Goal: Task Accomplishment & Management: Manage account settings

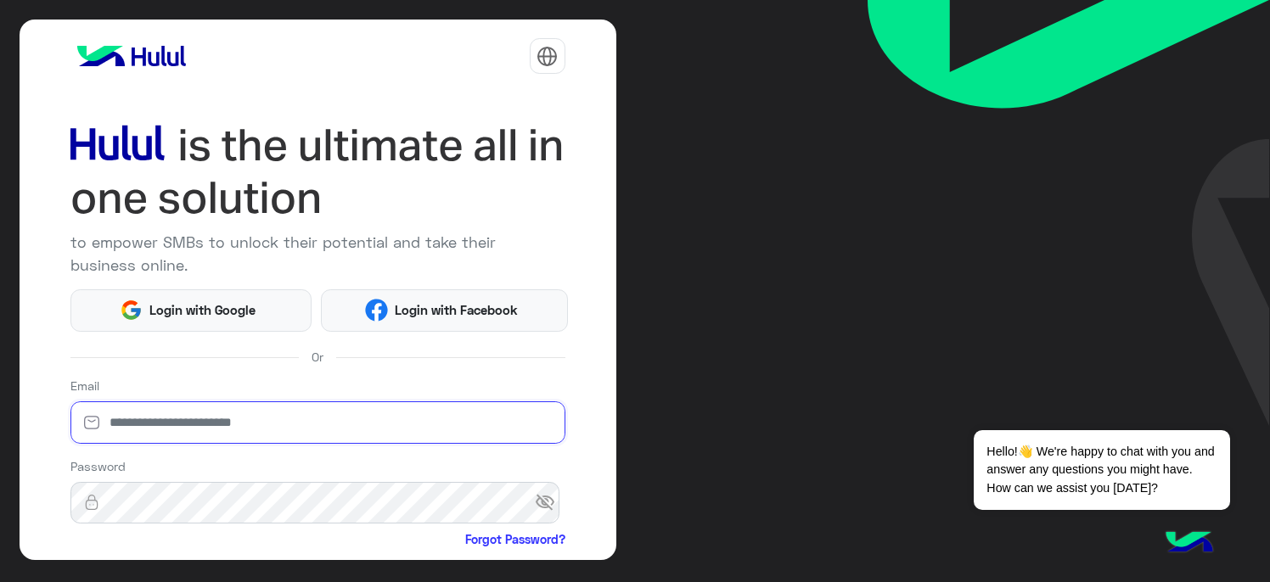
click at [128, 428] on input "email" at bounding box center [317, 422] width 495 height 42
type input "**********"
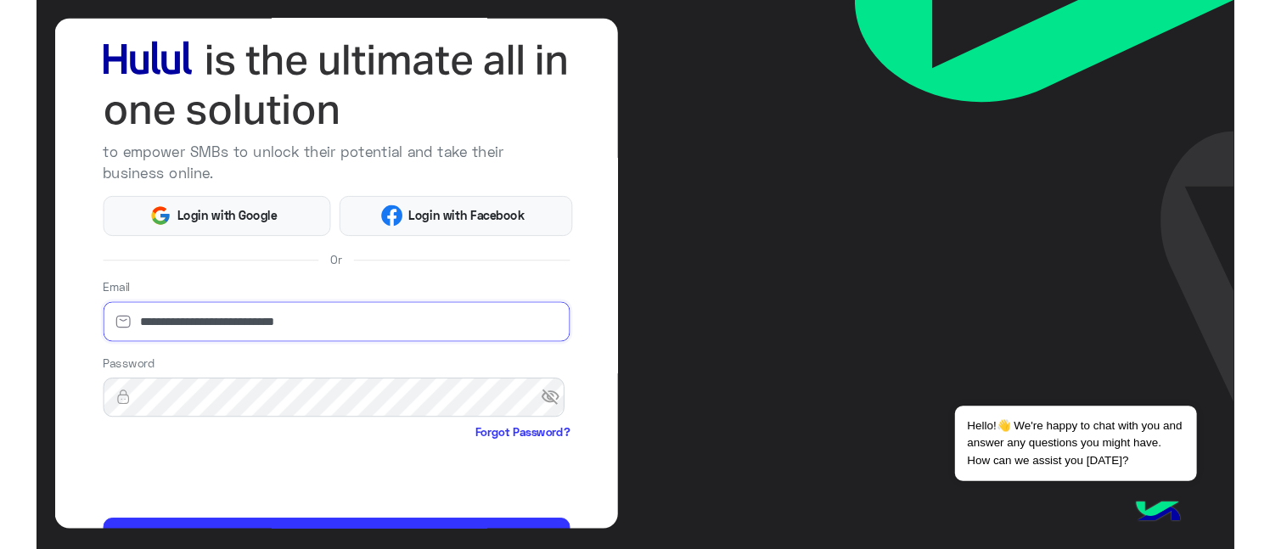
scroll to position [175, 0]
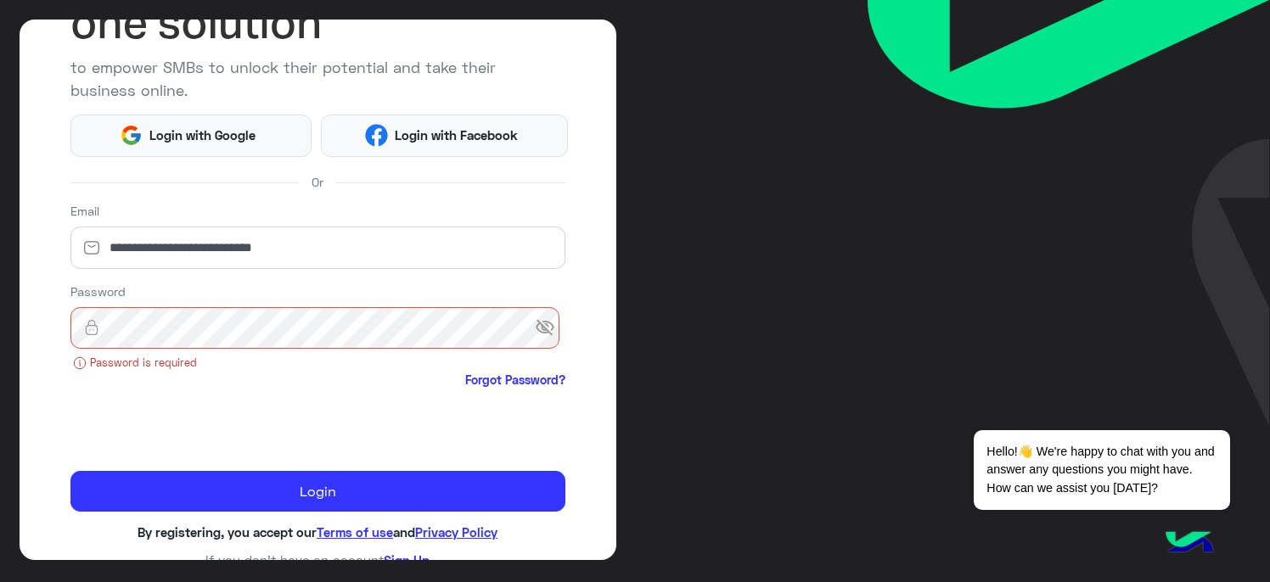
click at [536, 326] on span "visibility_off" at bounding box center [550, 327] width 31 height 31
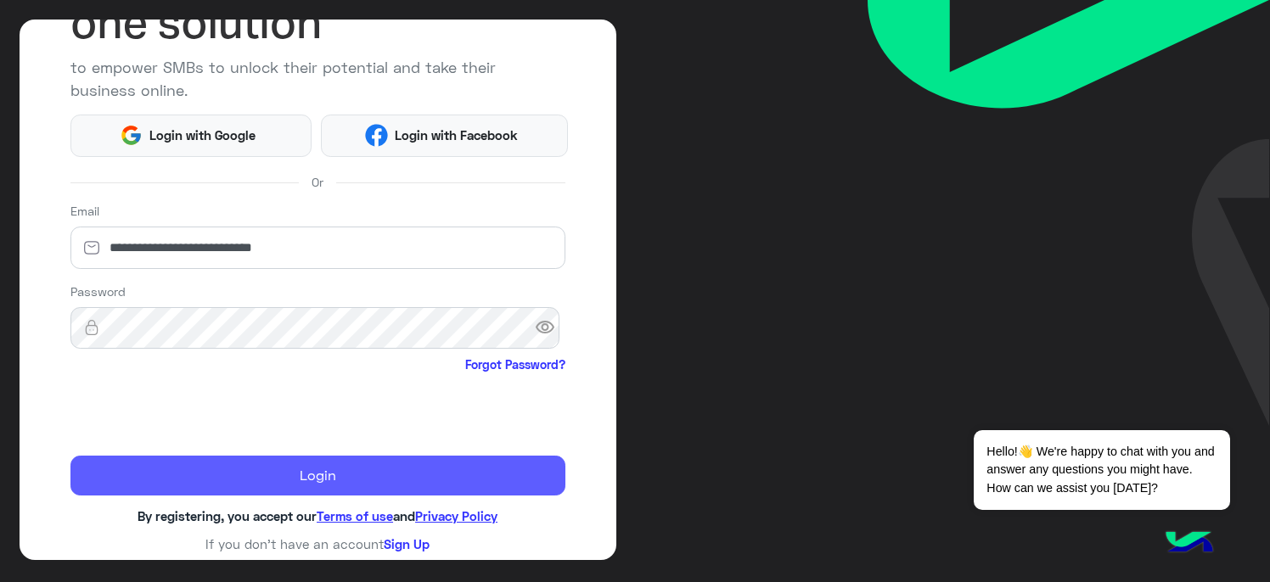
click at [261, 475] on button "Login" at bounding box center [317, 476] width 495 height 41
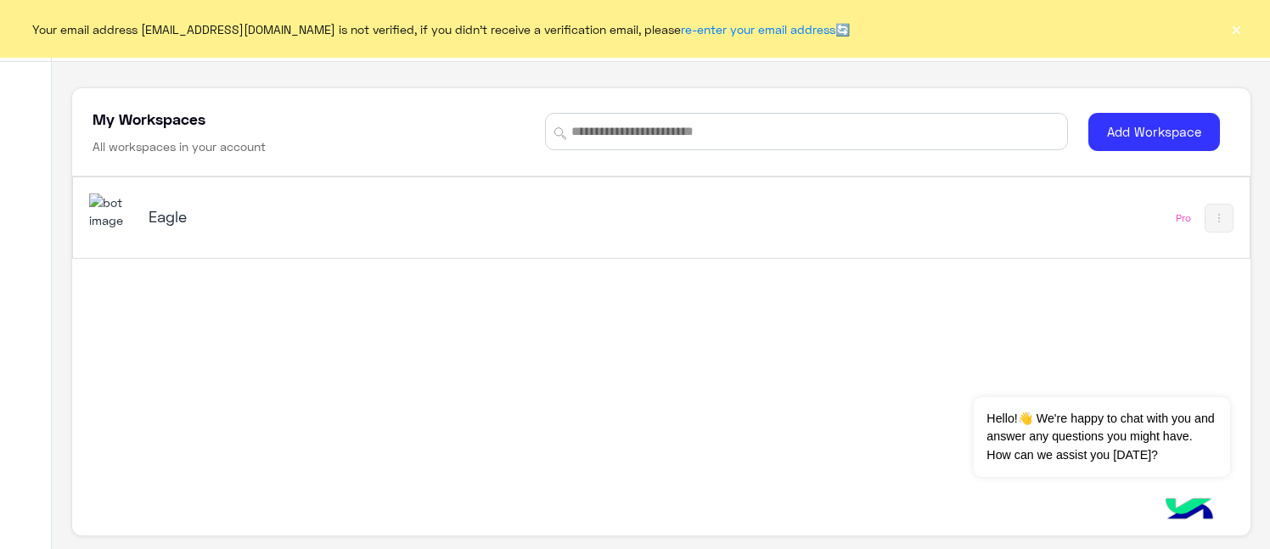
click at [1229, 21] on button "×" at bounding box center [1235, 28] width 17 height 17
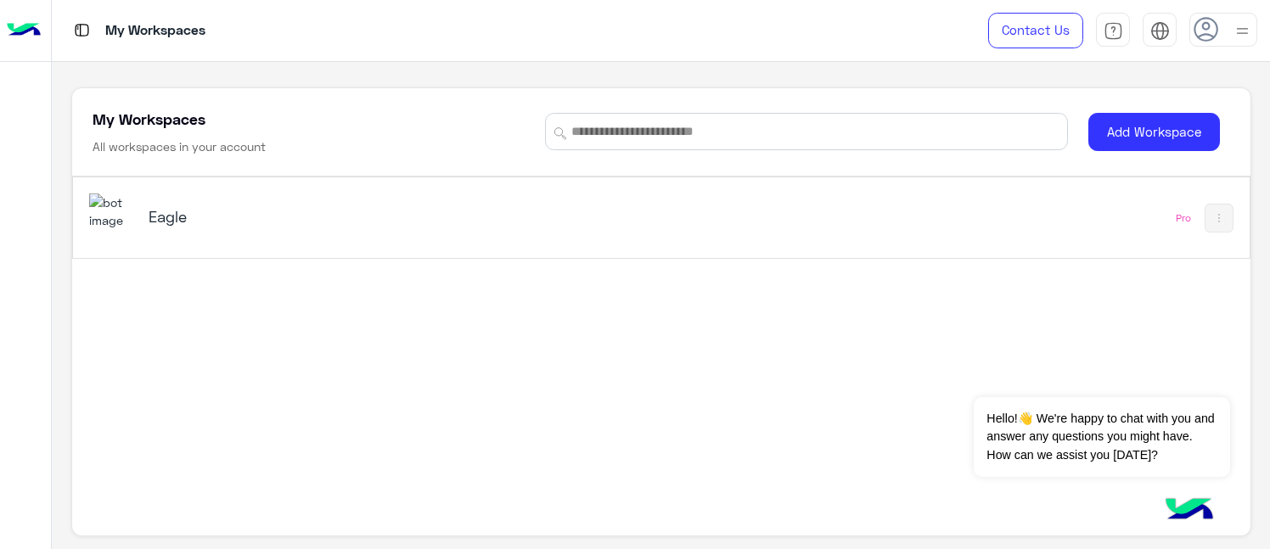
click at [188, 227] on div "Eagle" at bounding box center [355, 218] width 412 height 24
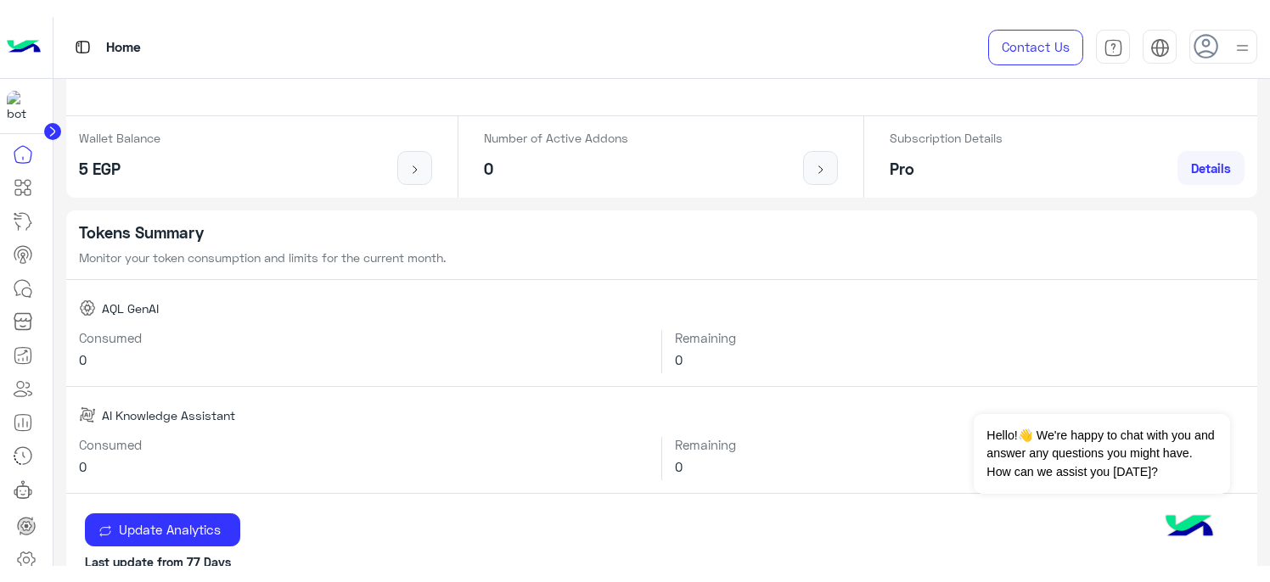
scroll to position [424, 0]
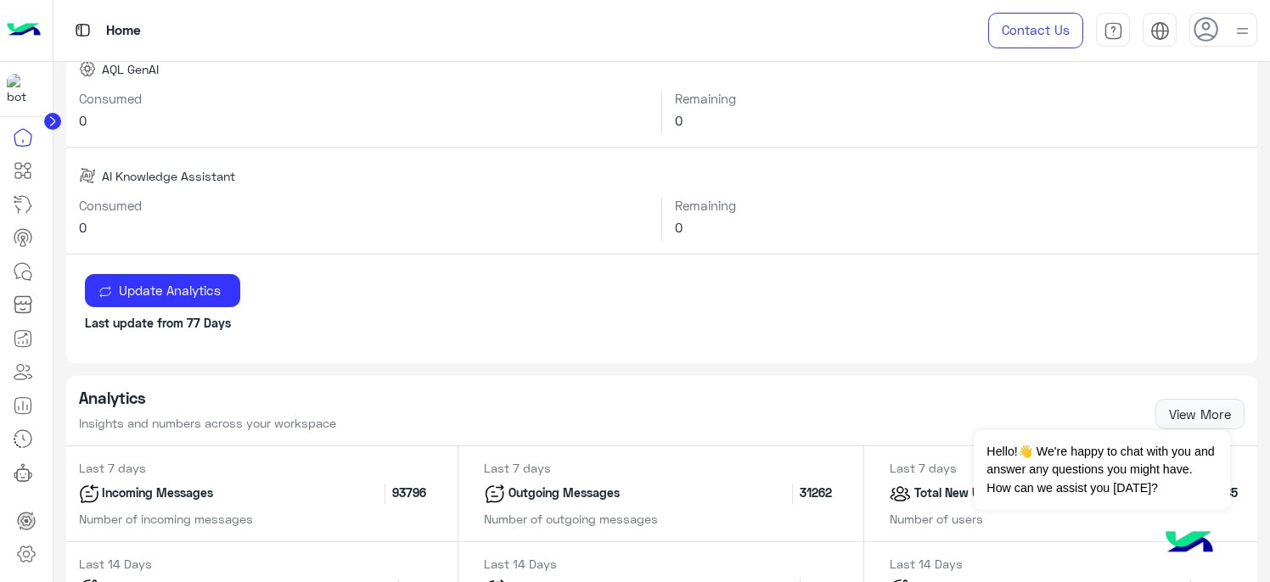
click at [25, 558] on icon at bounding box center [26, 554] width 20 height 20
click at [24, 547] on icon at bounding box center [26, 555] width 17 height 16
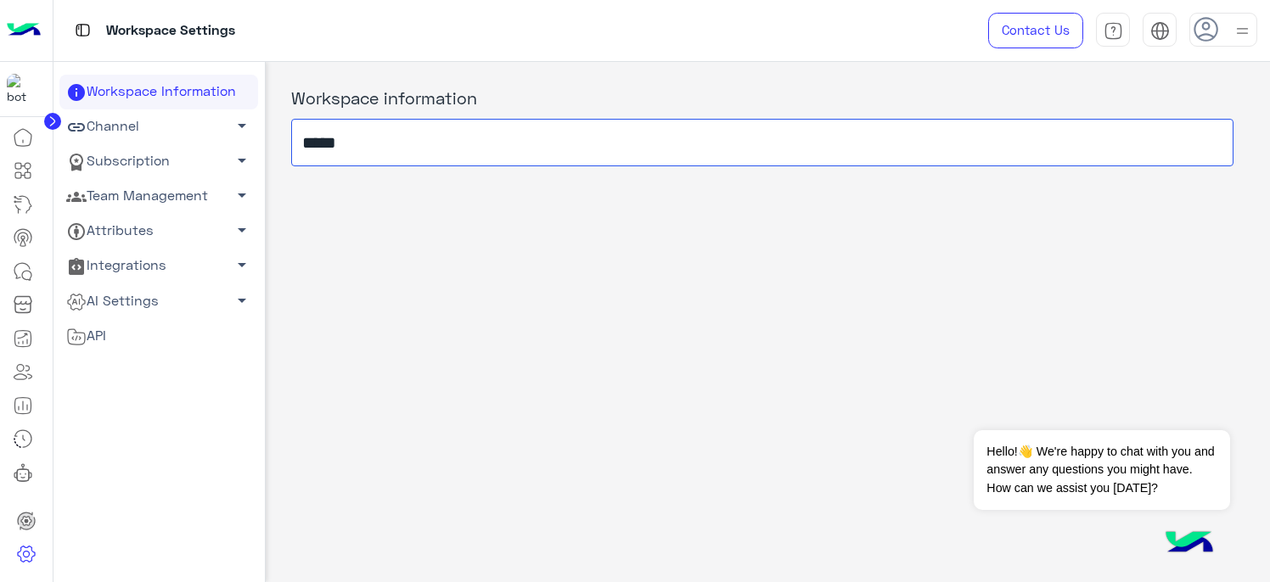
click at [353, 143] on input "*****" at bounding box center [762, 143] width 942 height 48
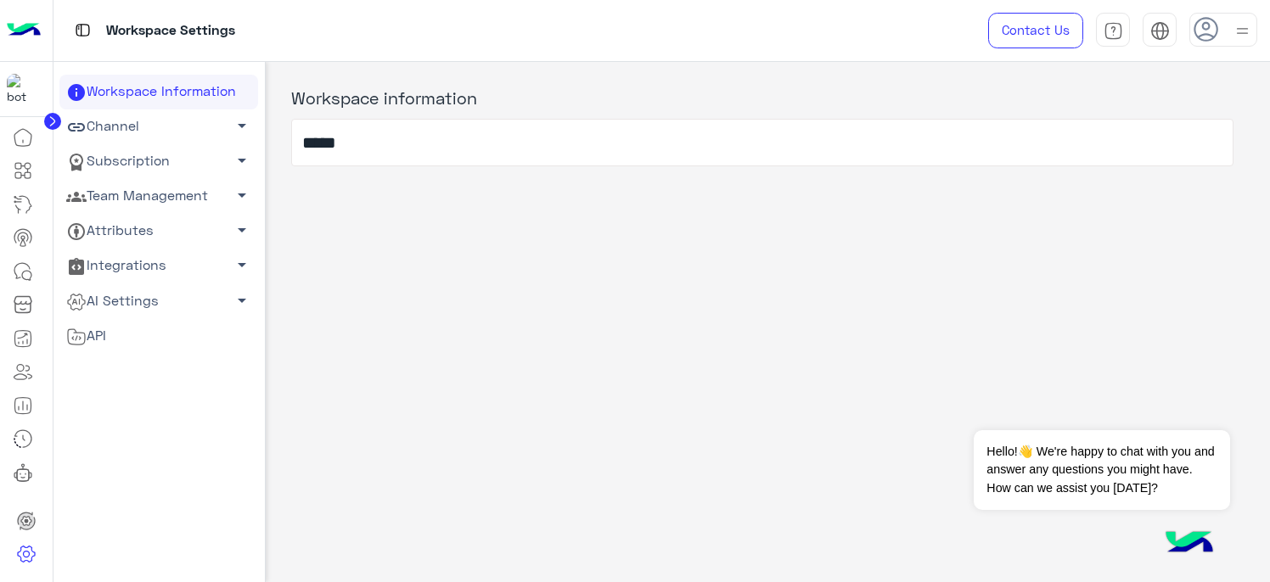
click at [154, 202] on link "Team Management arrow_drop_down" at bounding box center [158, 196] width 199 height 35
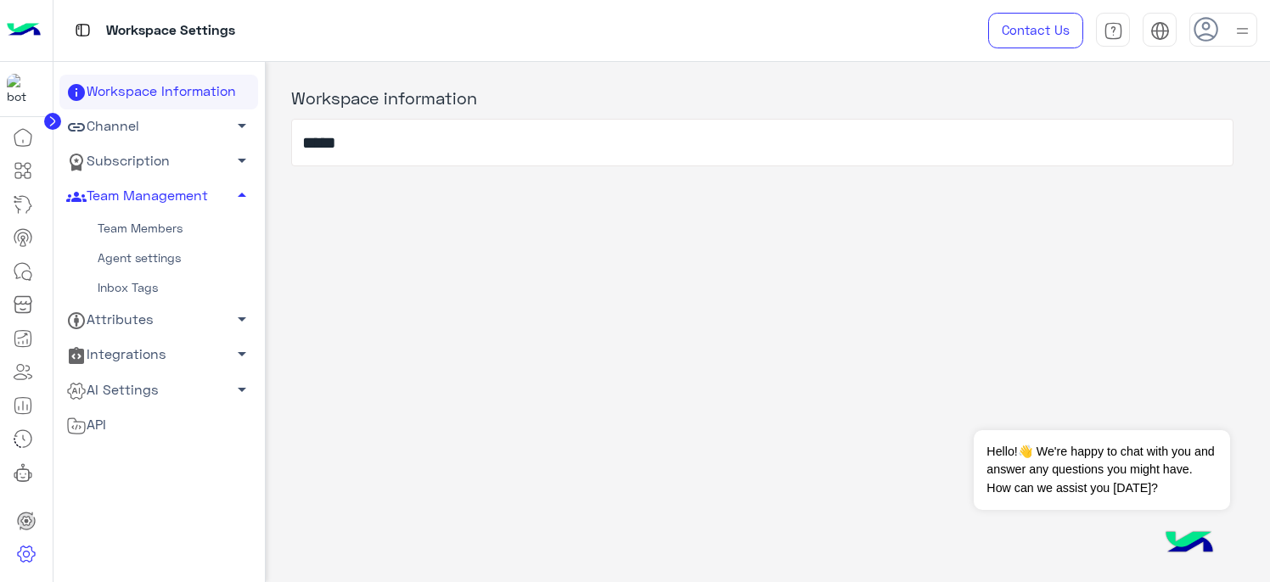
click at [169, 228] on link "Team Members" at bounding box center [158, 229] width 199 height 30
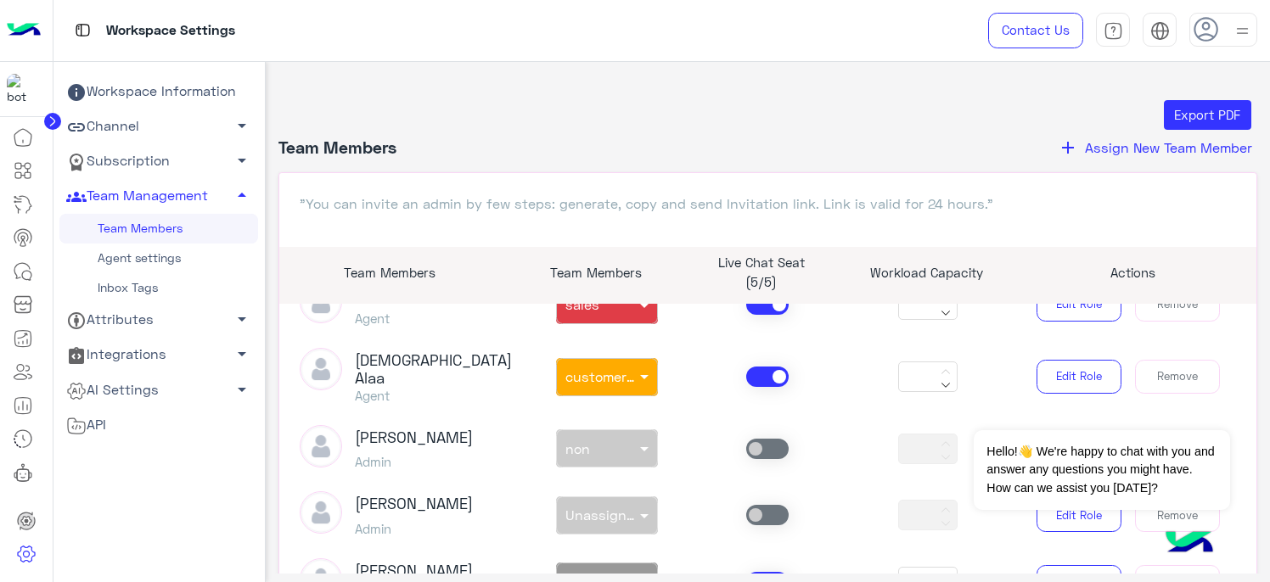
scroll to position [424, 0]
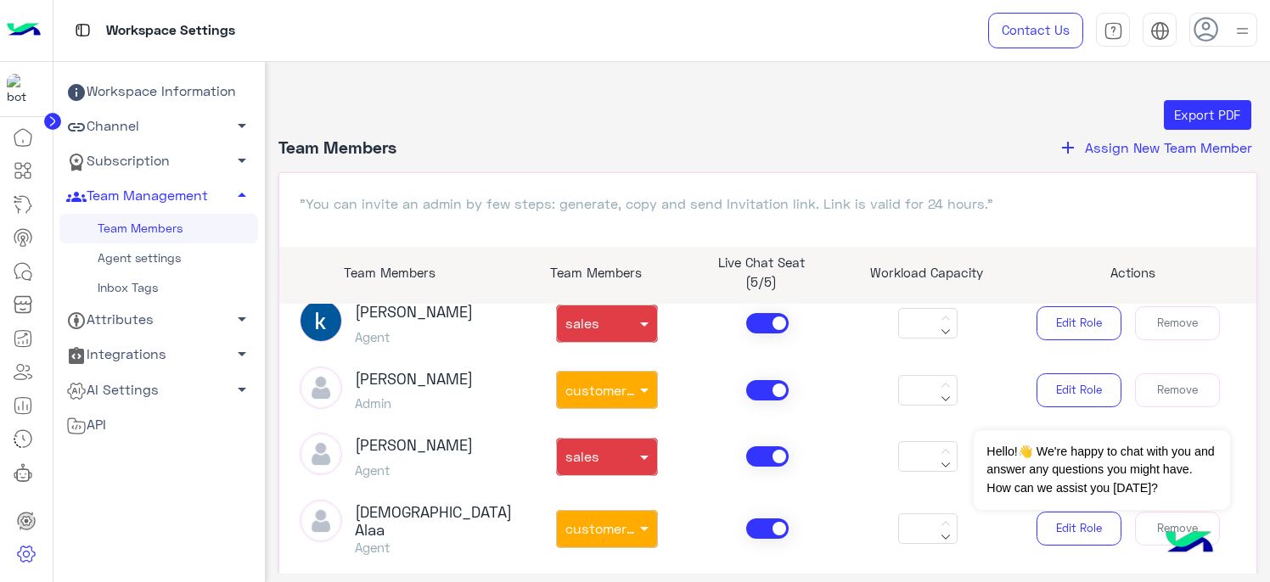
click at [771, 390] on span at bounding box center [767, 390] width 42 height 20
click at [761, 328] on span at bounding box center [767, 323] width 42 height 20
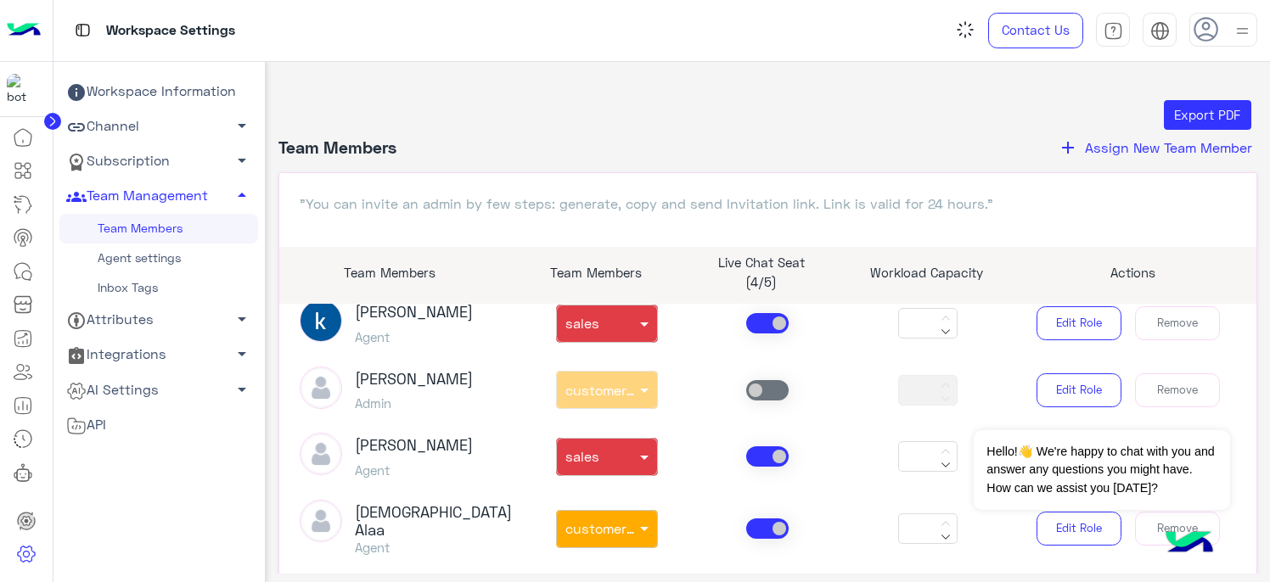
click at [758, 463] on span at bounding box center [767, 456] width 42 height 20
click at [750, 524] on span at bounding box center [767, 529] width 42 height 20
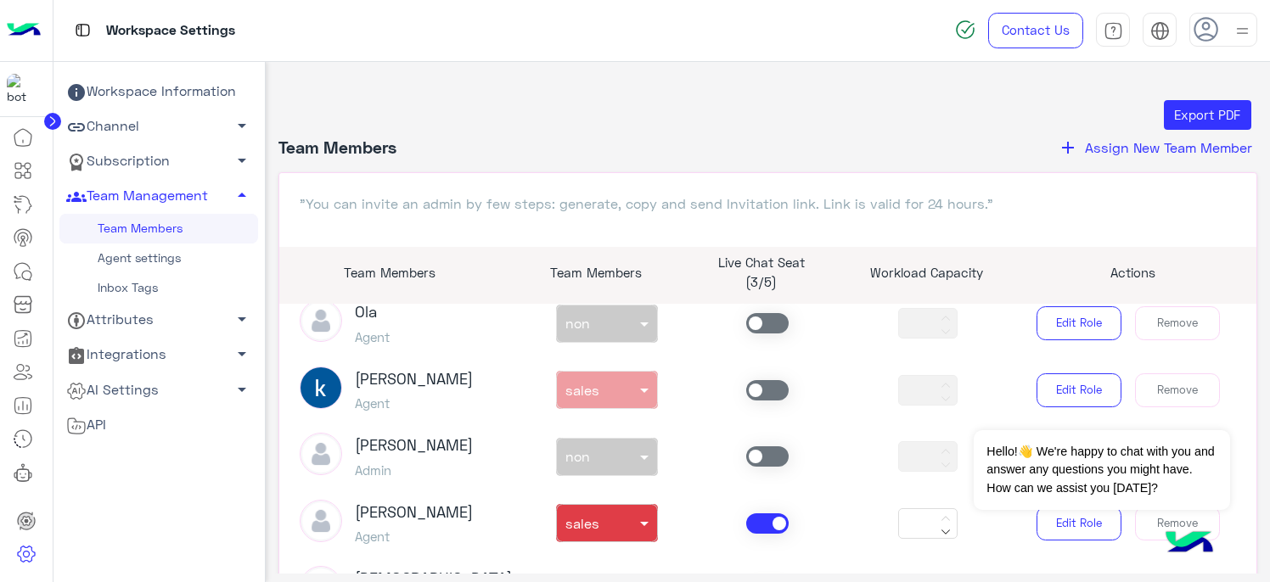
click at [759, 387] on span at bounding box center [767, 390] width 42 height 20
click at [764, 385] on span at bounding box center [767, 390] width 42 height 20
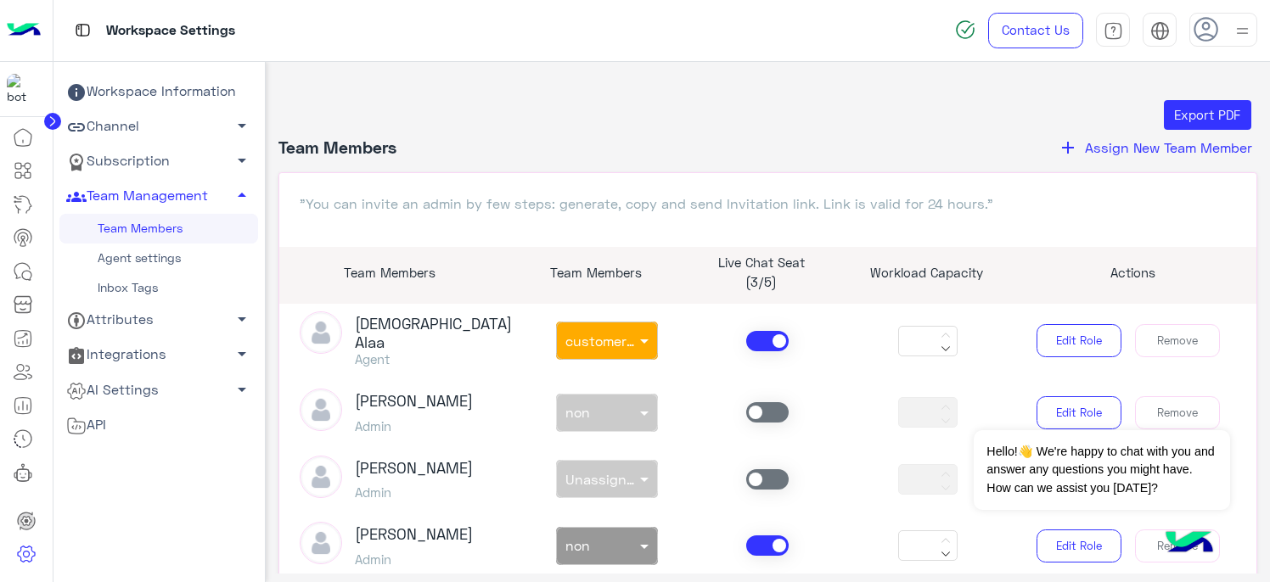
scroll to position [509, 0]
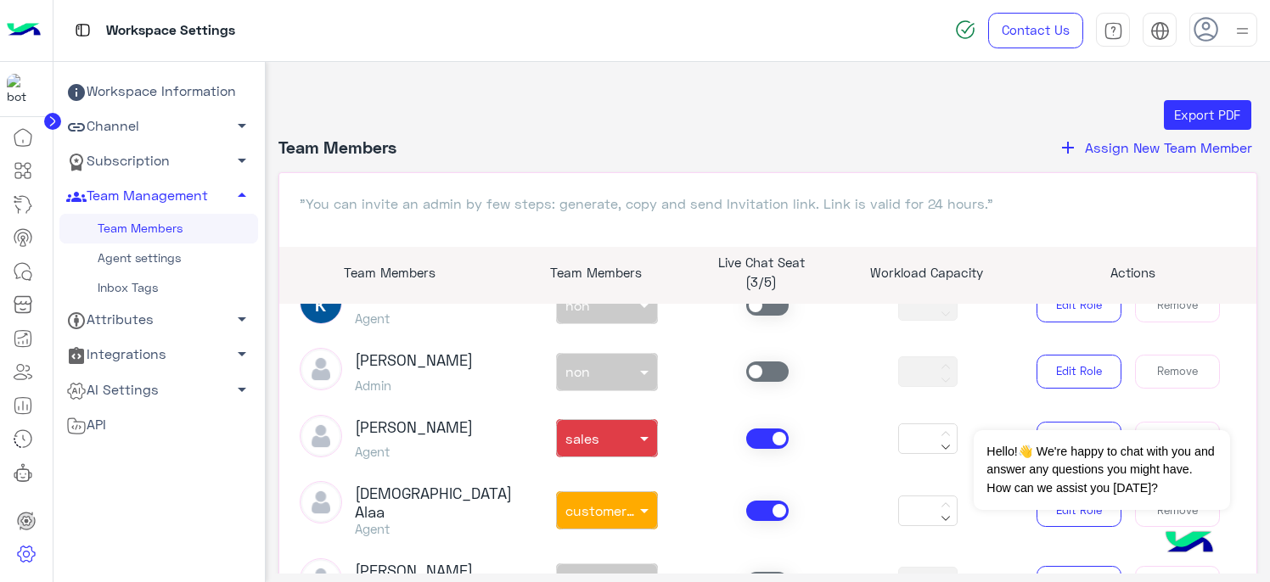
click at [761, 434] on span at bounding box center [767, 439] width 42 height 20
click at [755, 503] on span at bounding box center [767, 511] width 42 height 20
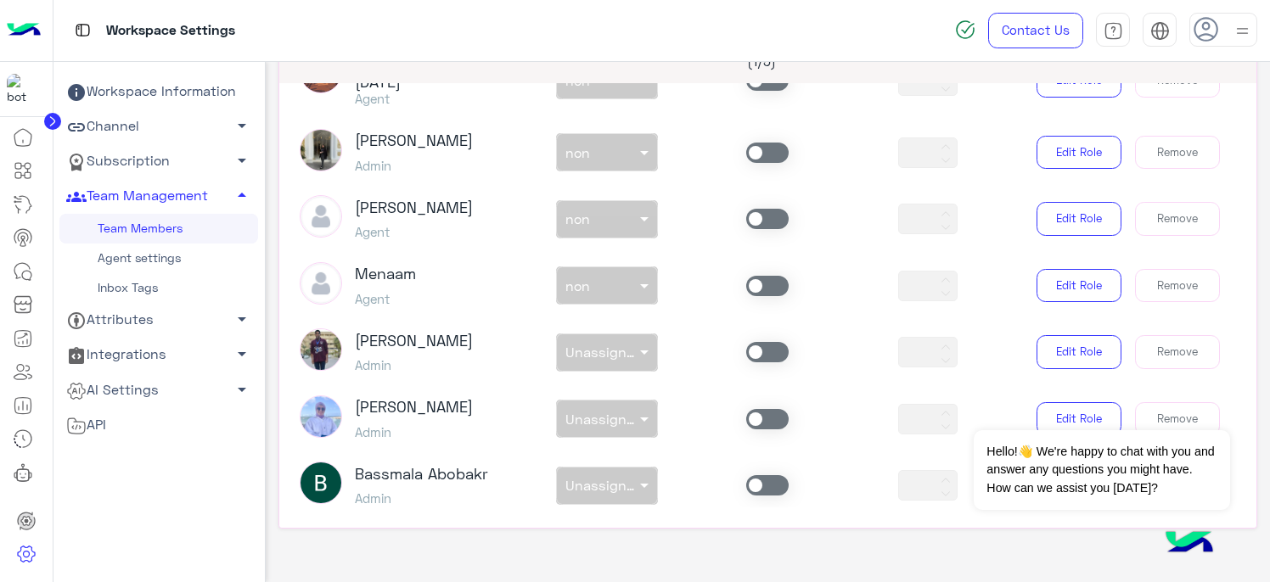
scroll to position [252, 0]
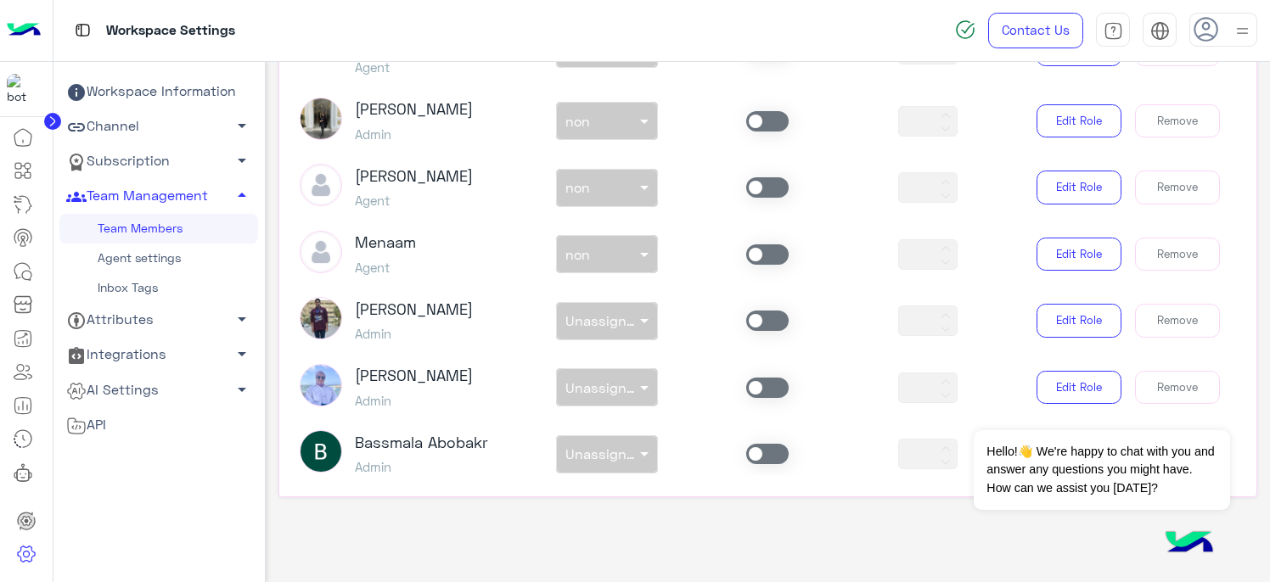
click at [772, 244] on span at bounding box center [767, 254] width 42 height 20
click at [636, 245] on span at bounding box center [646, 254] width 21 height 18
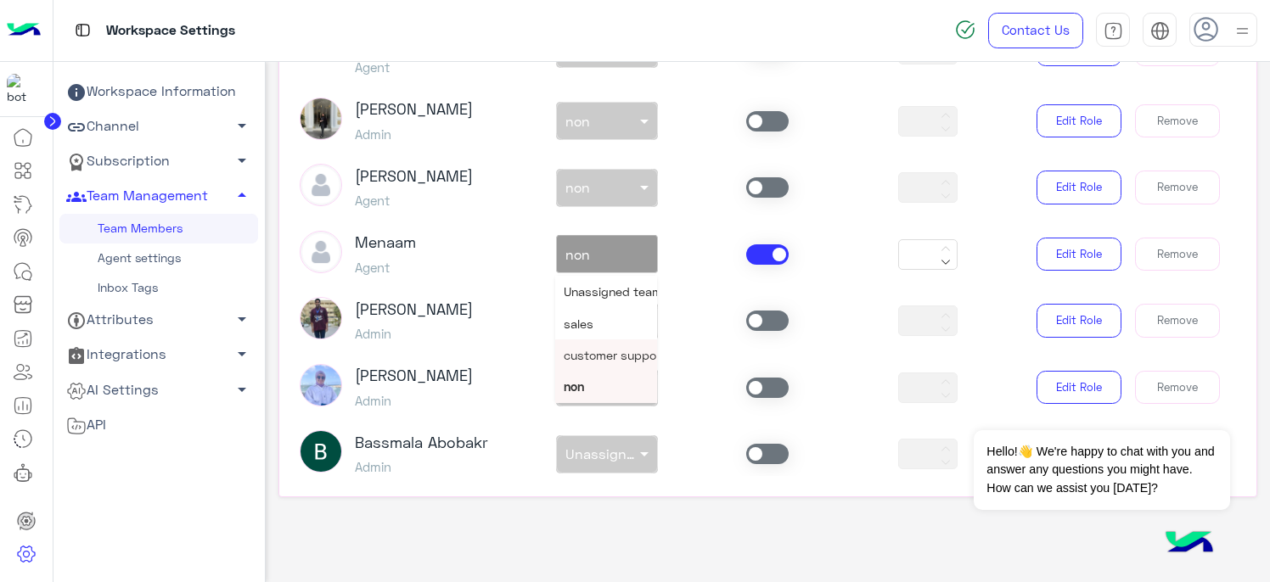
click at [591, 348] on span "customer support" at bounding box center [615, 355] width 102 height 14
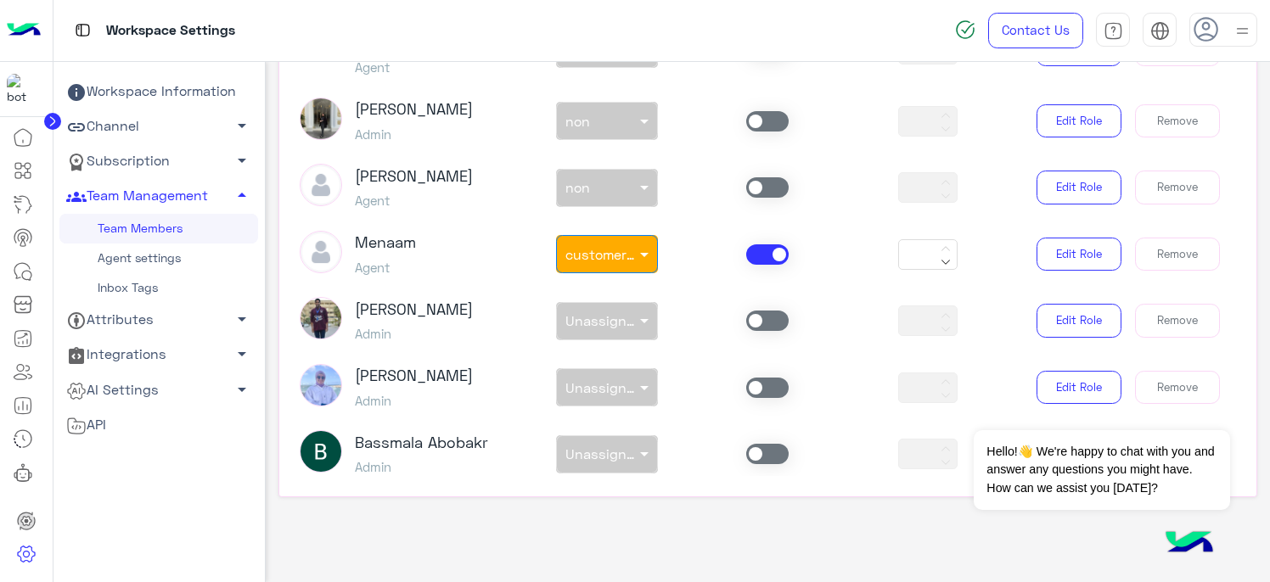
click at [749, 177] on span at bounding box center [767, 187] width 42 height 20
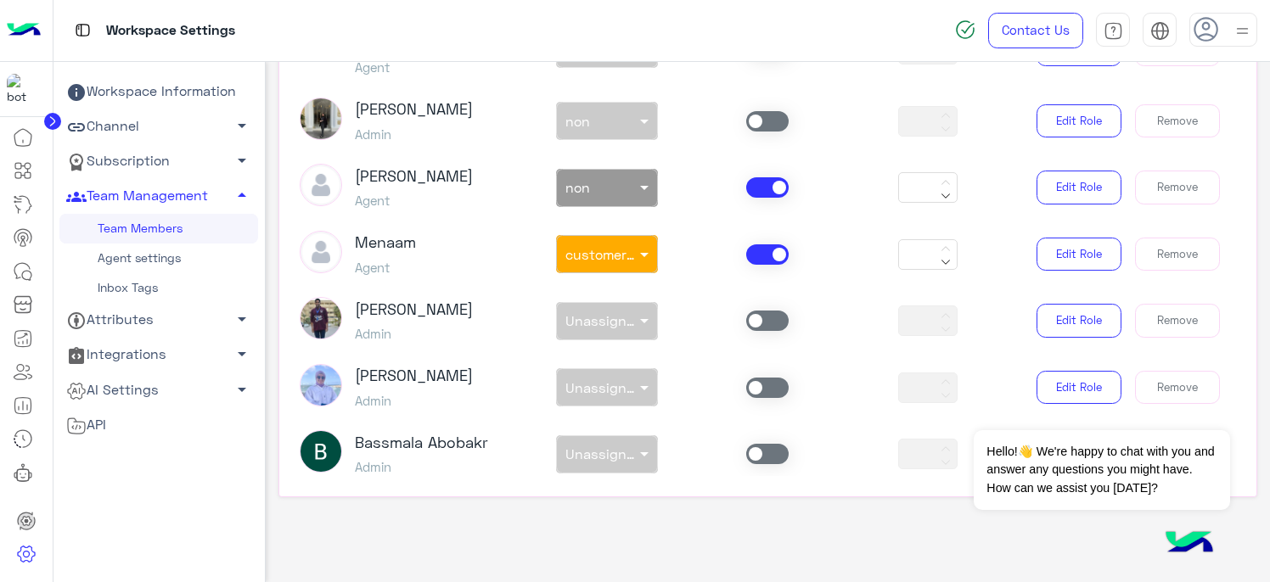
click at [625, 174] on div at bounding box center [607, 184] width 100 height 20
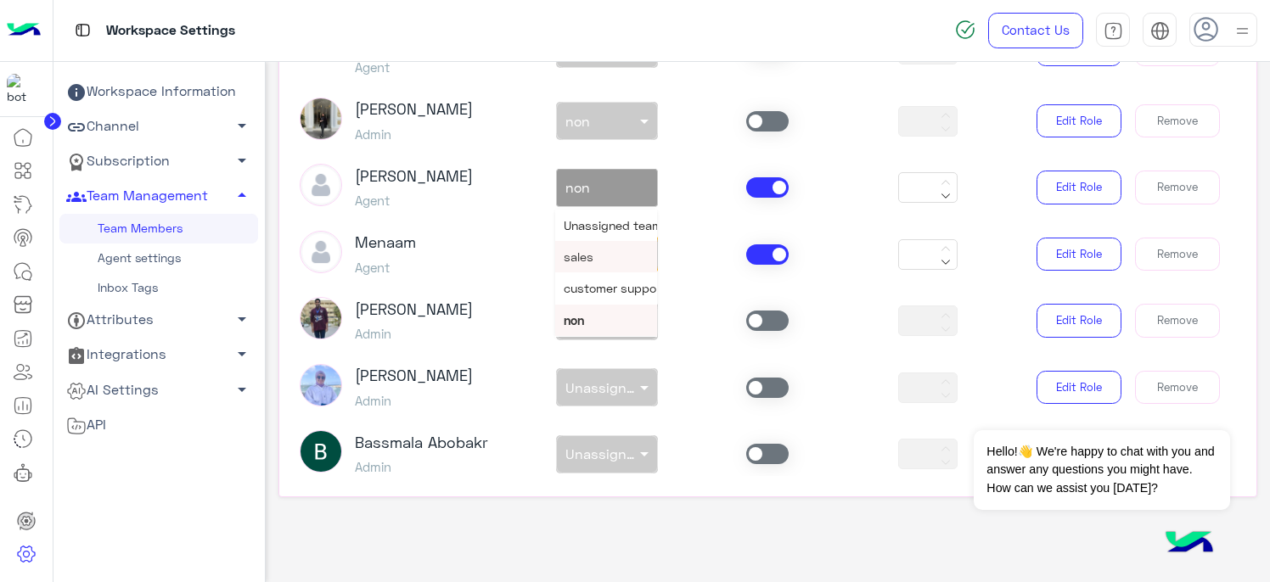
click at [581, 243] on div "sales" at bounding box center [606, 256] width 102 height 31
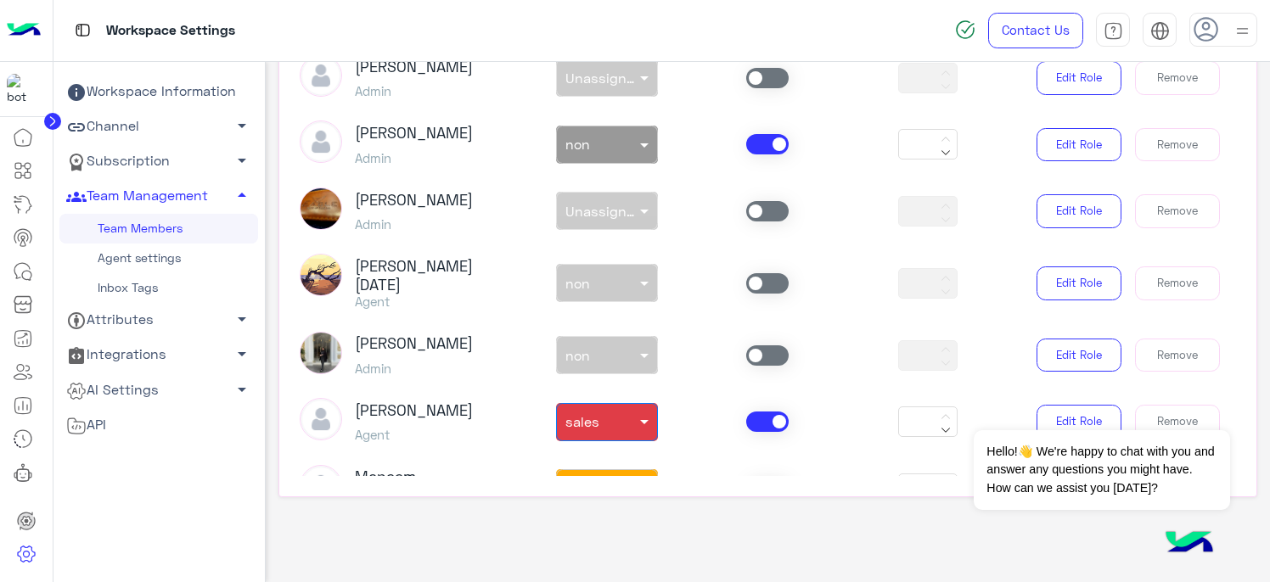
scroll to position [808, 0]
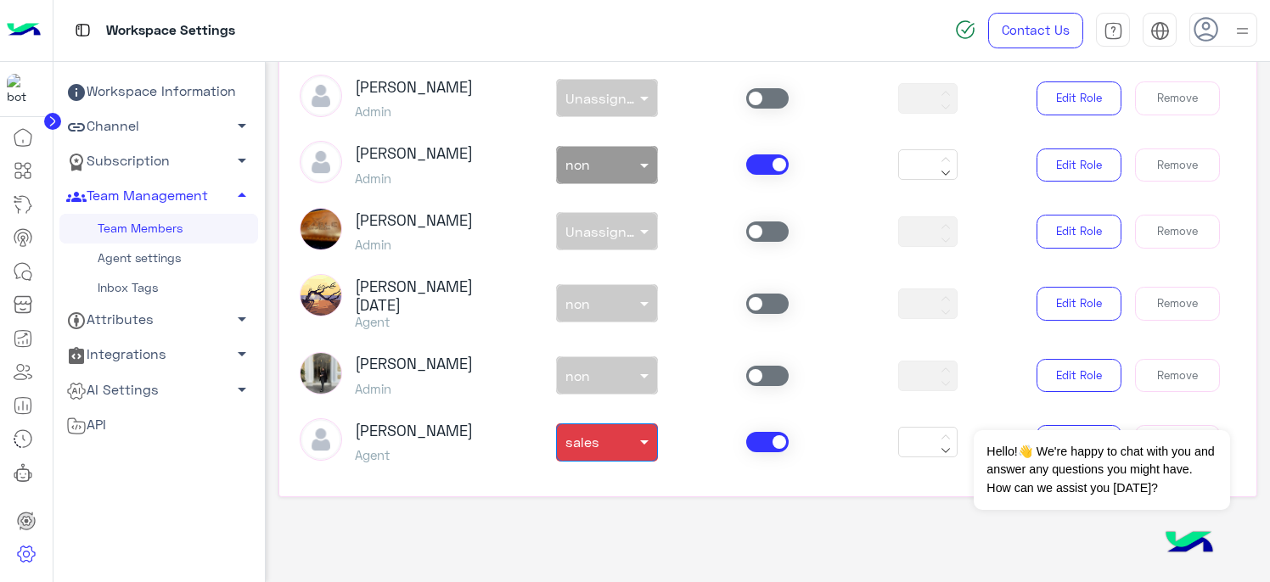
drag, startPoint x: 770, startPoint y: 291, endPoint x: 755, endPoint y: 291, distance: 15.3
click at [769, 294] on span at bounding box center [767, 304] width 42 height 20
click at [637, 295] on span at bounding box center [646, 304] width 21 height 18
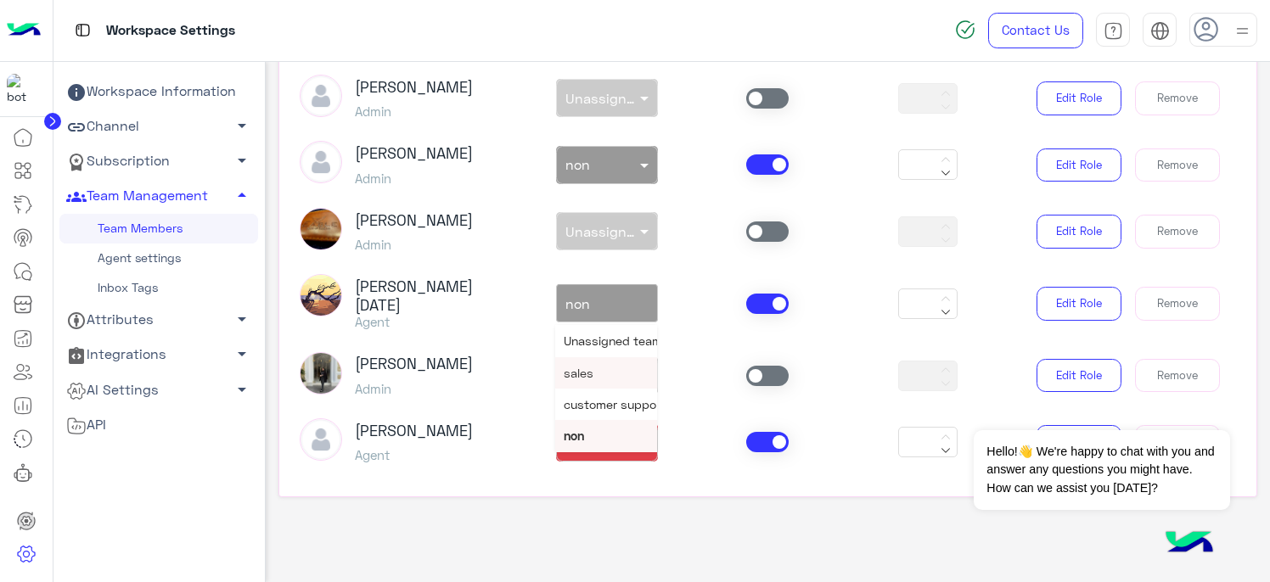
click at [581, 366] on span "sales" at bounding box center [579, 373] width 30 height 14
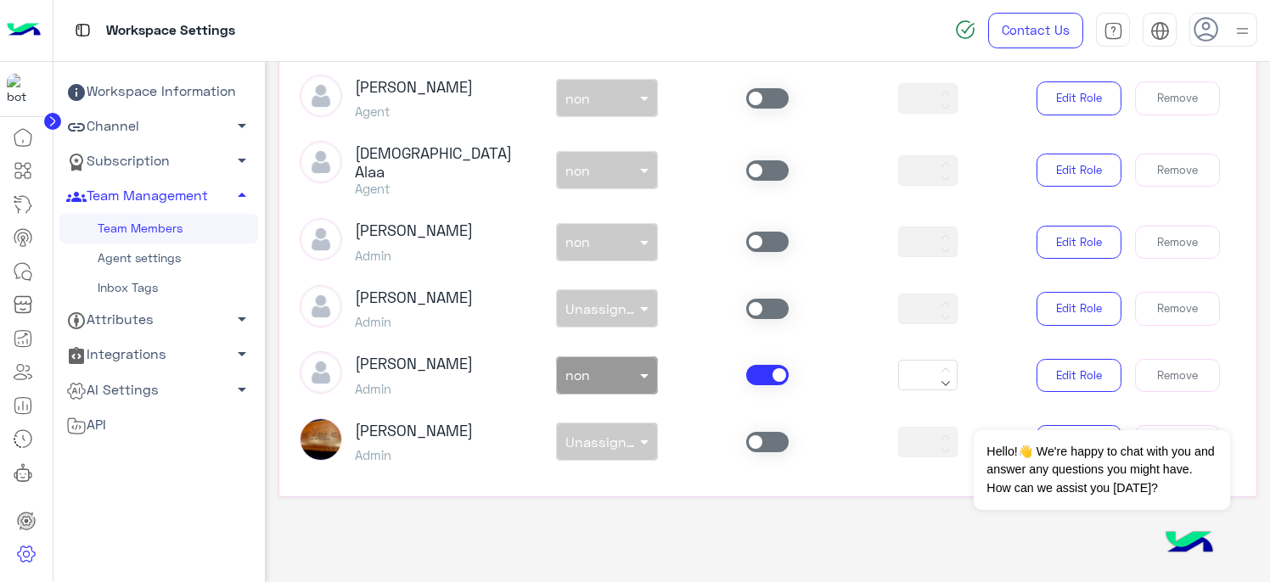
scroll to position [553, 0]
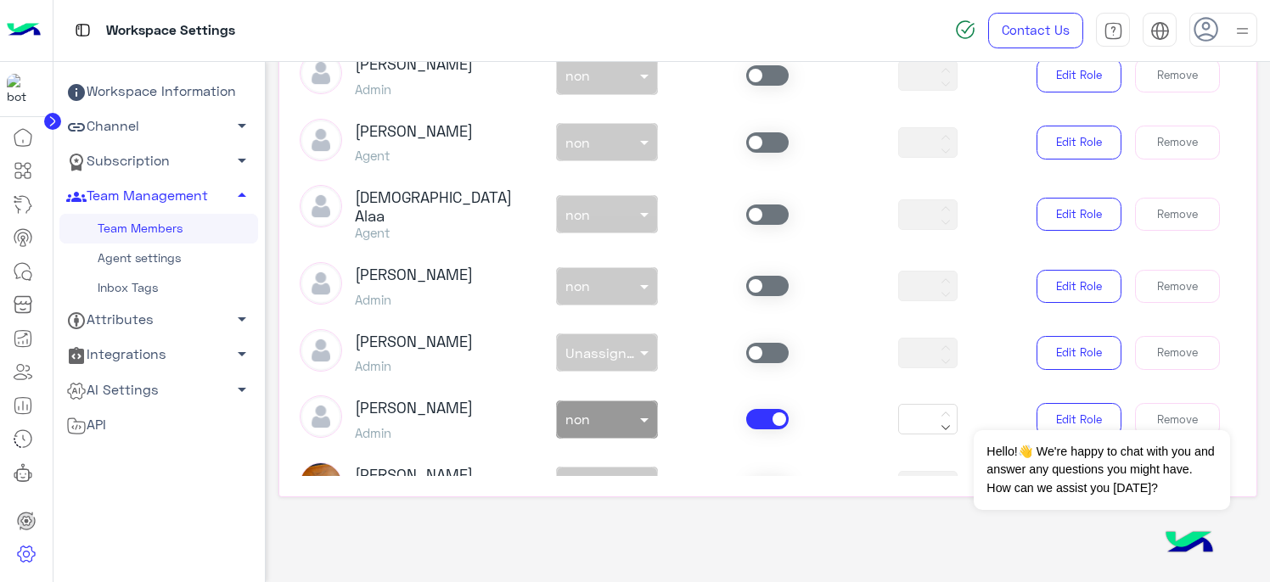
click at [765, 276] on span at bounding box center [767, 286] width 42 height 20
